Goal: Task Accomplishment & Management: Use online tool/utility

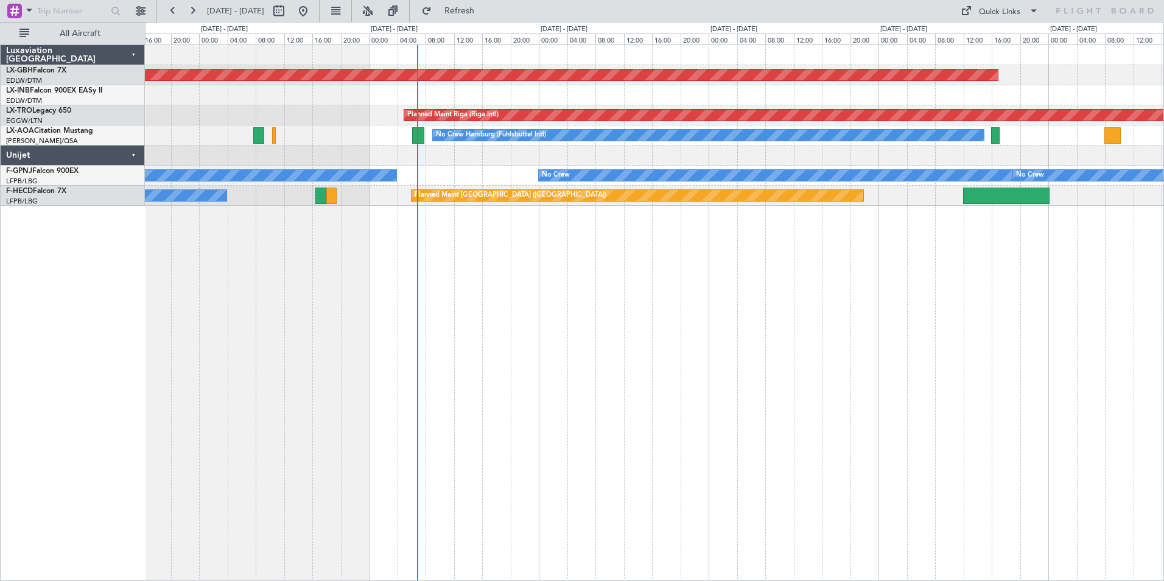
click at [734, 271] on div "Planned Maint Nurnberg Planned Maint [GEOGRAPHIC_DATA] (Riga Intl) A/C Unavaila…" at bounding box center [654, 312] width 1019 height 536
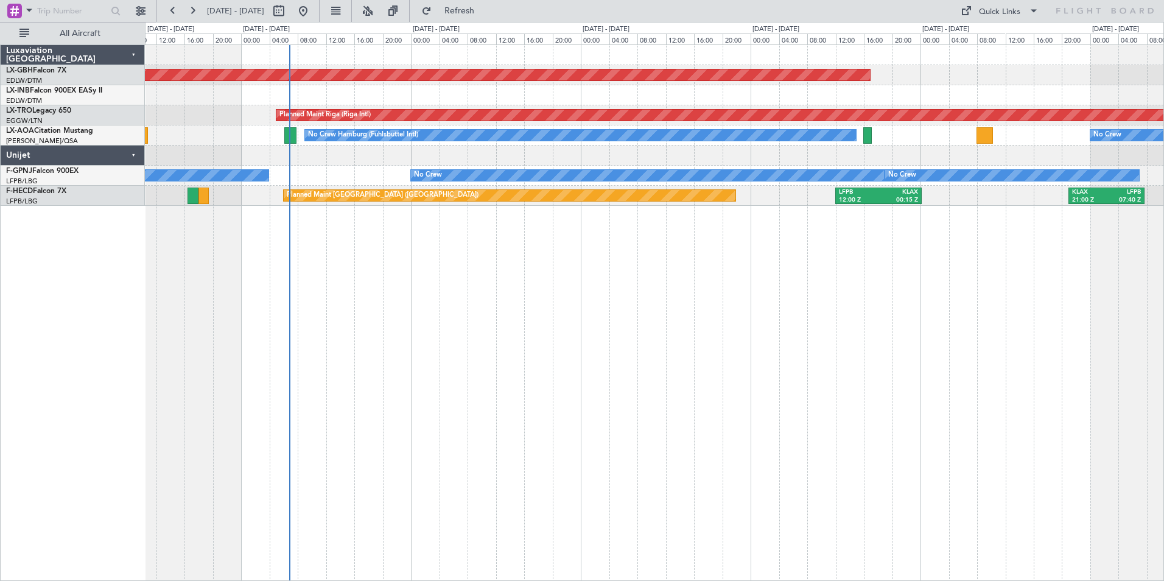
click at [865, 287] on div "Planned Maint Nurnberg Planned Maint [GEOGRAPHIC_DATA] (Riga Intl) No Crew Hamb…" at bounding box center [654, 312] width 1019 height 536
click at [135, 9] on button at bounding box center [140, 10] width 19 height 19
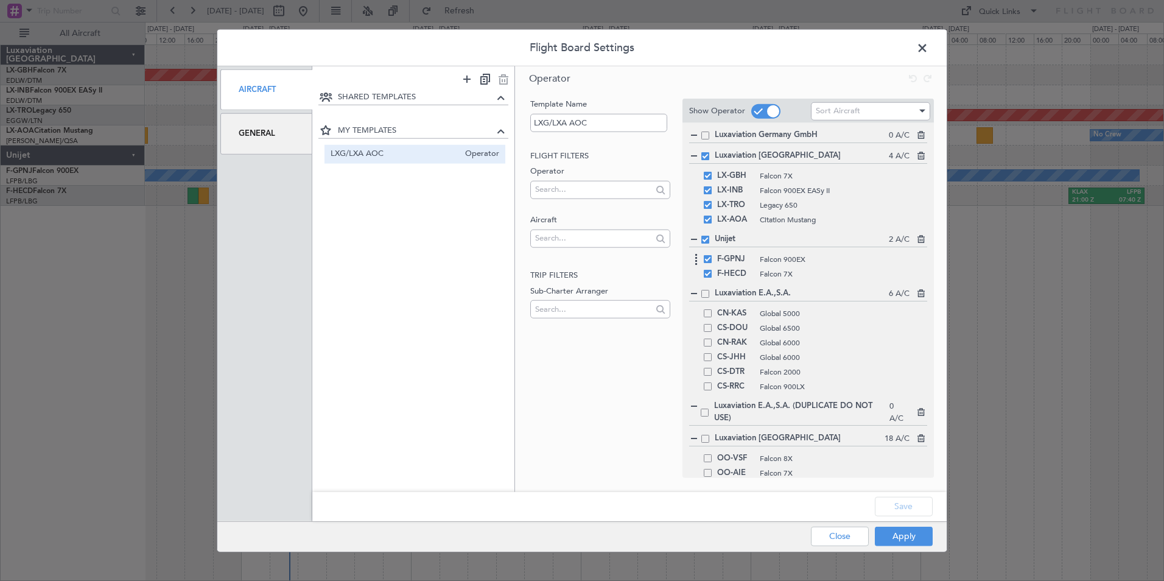
click at [708, 263] on div "F-GPNJ Falcon 900EX" at bounding box center [808, 259] width 238 height 15
click at [707, 262] on span at bounding box center [707, 259] width 8 height 8
click at [712, 255] on input "checkbox" at bounding box center [712, 255] width 0 height 0
click at [707, 277] on div "F-HECD Falcon 7X" at bounding box center [808, 274] width 238 height 15
click at [707, 276] on span at bounding box center [707, 274] width 8 height 8
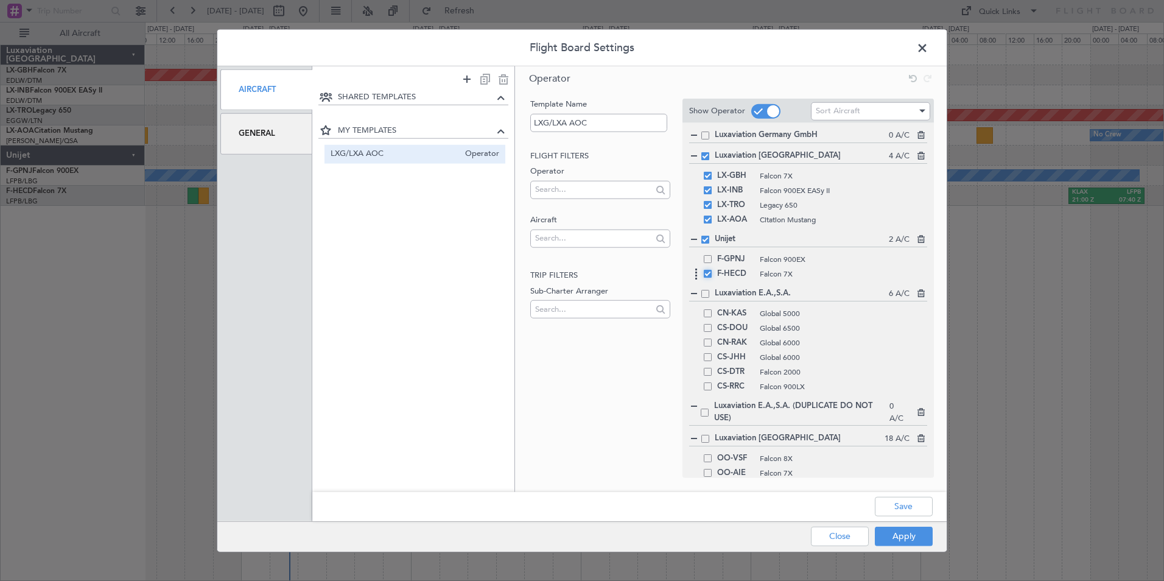
click at [712, 270] on input "checkbox" at bounding box center [712, 270] width 0 height 0
click at [919, 505] on button "Save" at bounding box center [903, 505] width 58 height 19
click at [909, 538] on button "Apply" at bounding box center [903, 535] width 58 height 19
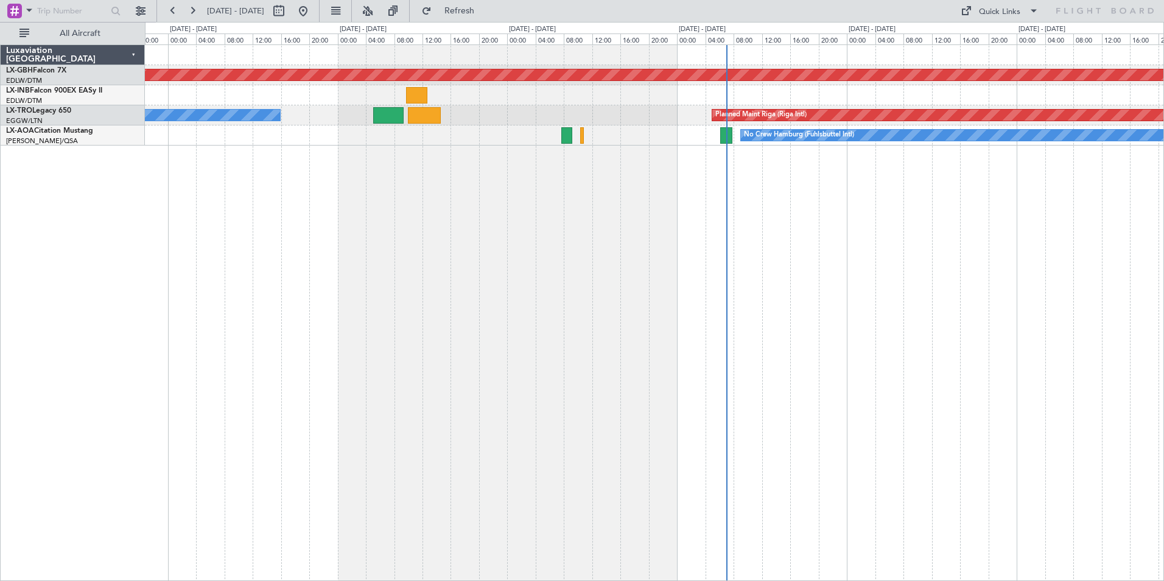
click at [905, 299] on div "Planned Maint Nurnberg Planned Maint [GEOGRAPHIC_DATA] (Riga Intl) A/C Unavaila…" at bounding box center [654, 312] width 1019 height 536
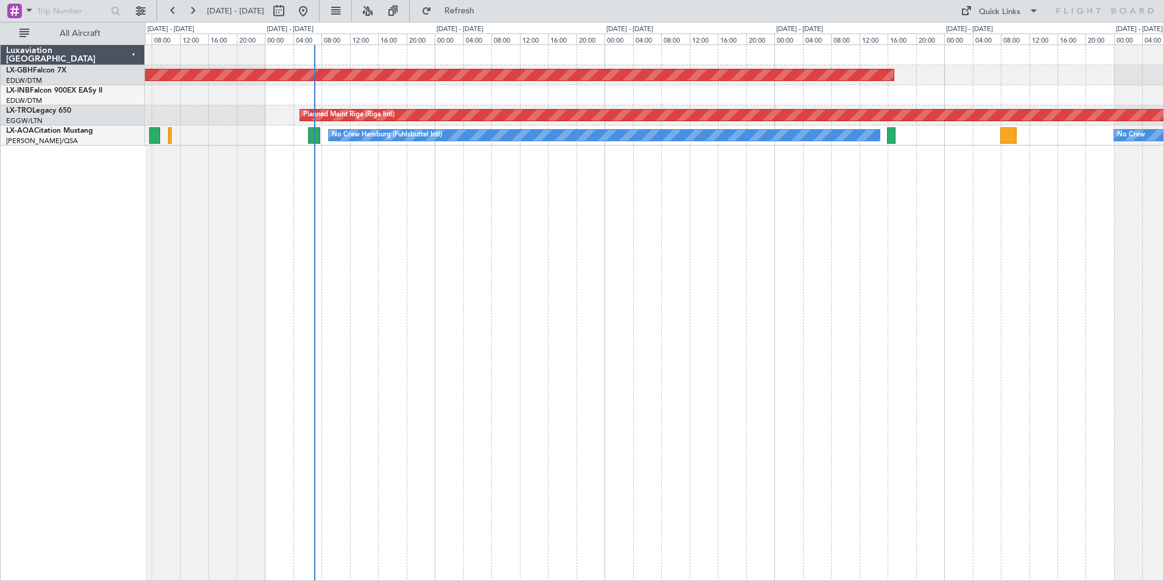
click at [517, 323] on div "Planned Maint Nurnberg Planned Maint [GEOGRAPHIC_DATA] (Riga Intl) No Crew Hamb…" at bounding box center [654, 312] width 1019 height 536
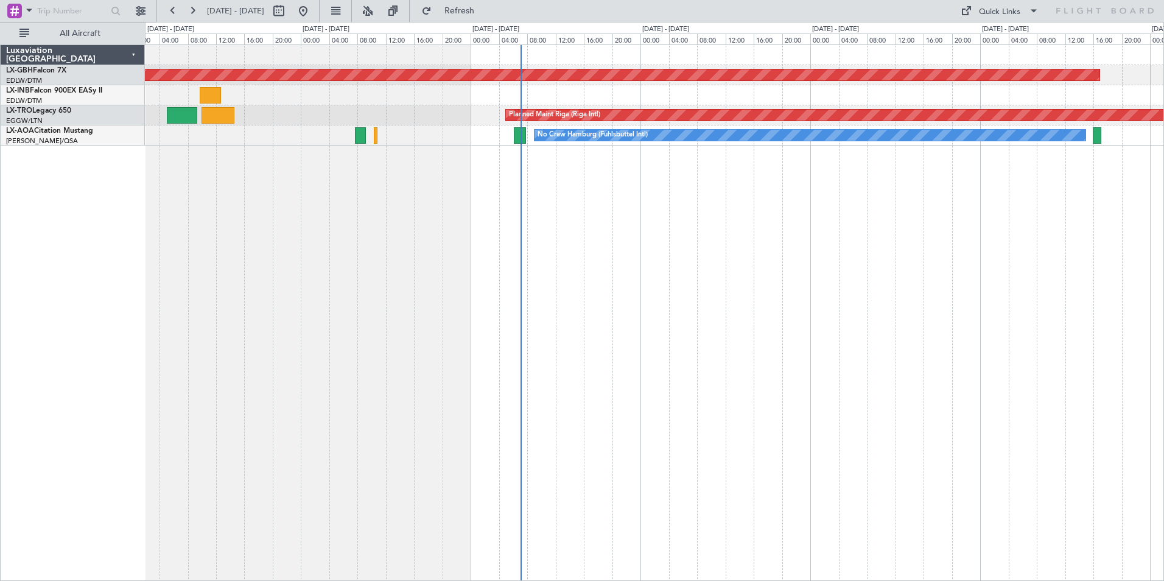
click at [870, 276] on div "Planned Maint Nurnberg Planned Maint [GEOGRAPHIC_DATA] (Riga Intl) A/C Unavaila…" at bounding box center [654, 312] width 1019 height 536
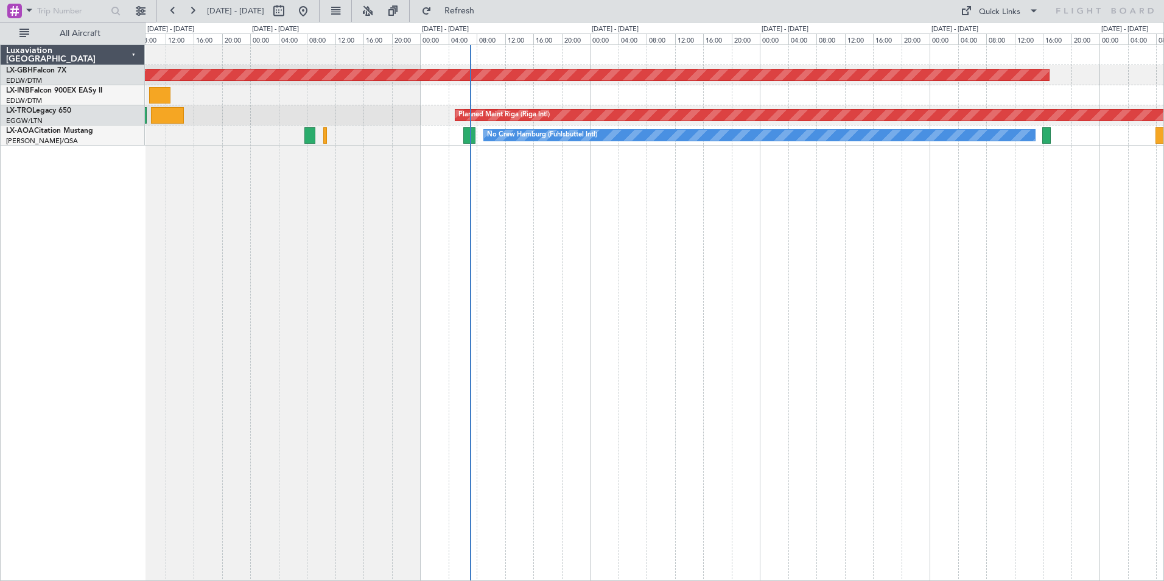
click at [761, 428] on div "Planned Maint Nurnberg Planned Maint [GEOGRAPHIC_DATA] (Riga Intl) A/C Unavaila…" at bounding box center [654, 312] width 1019 height 536
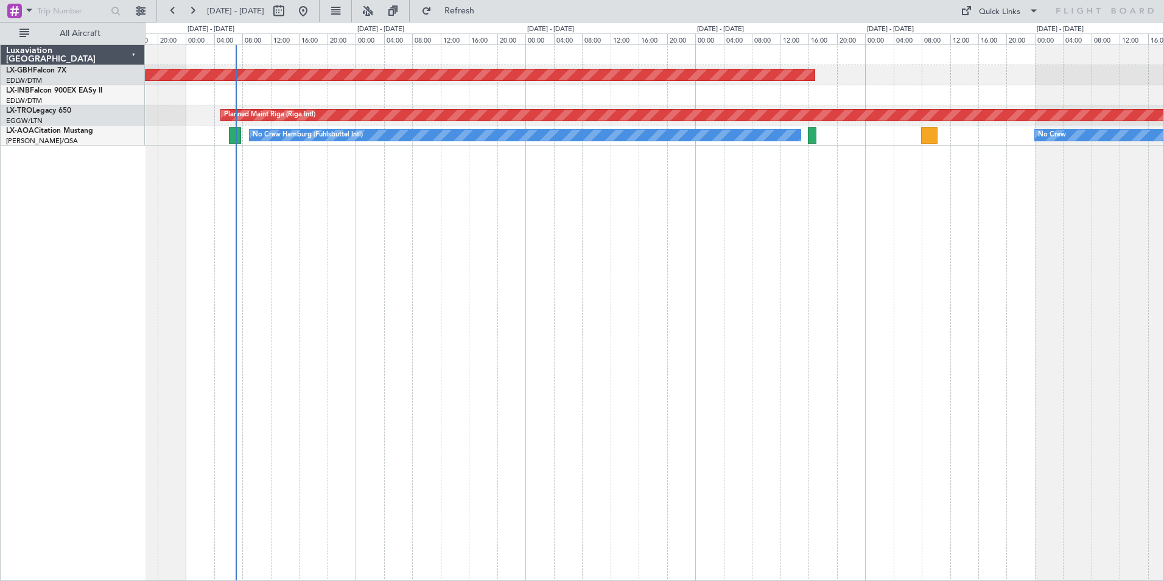
click at [696, 456] on div "Planned Maint Nurnberg Planned Maint [GEOGRAPHIC_DATA] (Riga Intl) No Crew Hamb…" at bounding box center [654, 312] width 1019 height 536
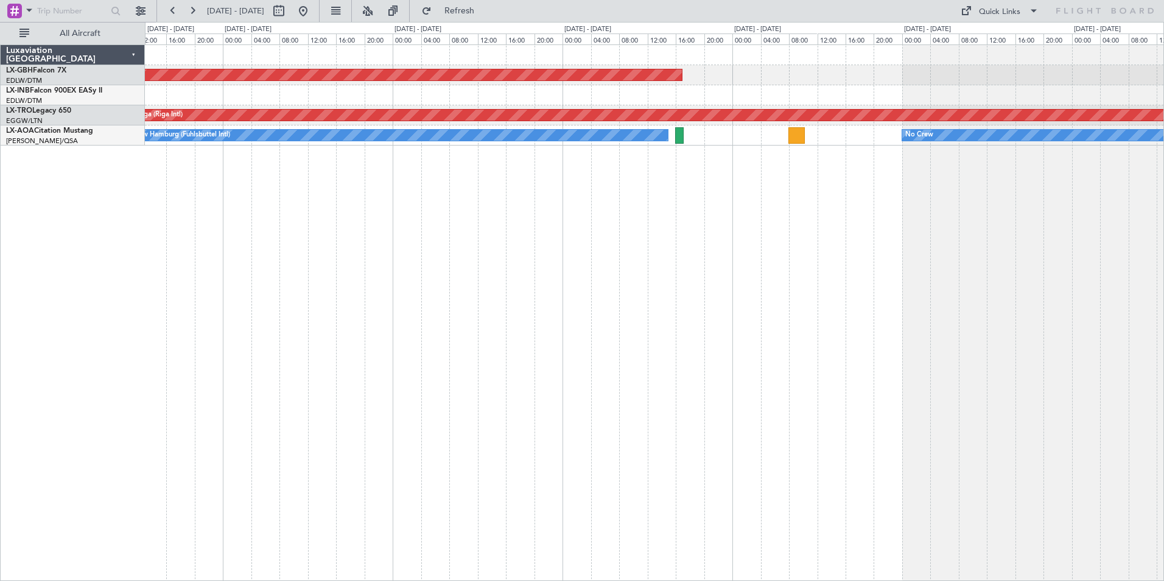
click at [324, 249] on div "Planned Maint Nurnberg Planned Maint [GEOGRAPHIC_DATA] (Riga Intl) No Crew Hamb…" at bounding box center [654, 312] width 1019 height 536
